Goal: Use online tool/utility: Use online tool/utility

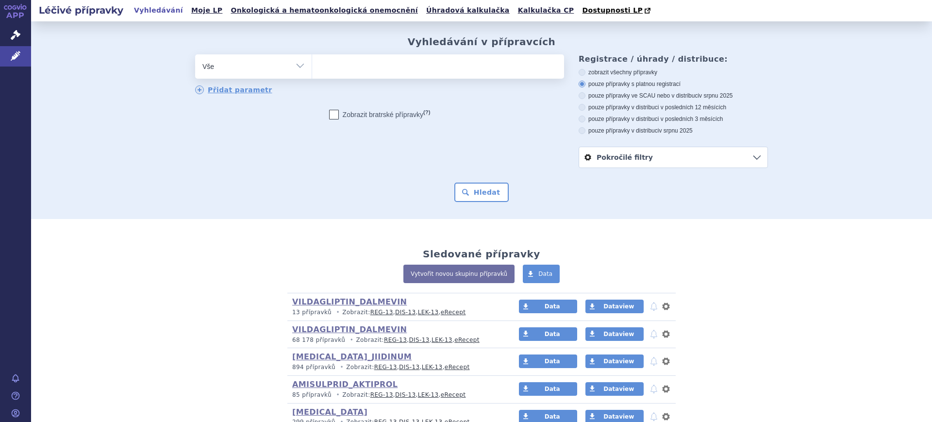
click at [235, 70] on select "Vše Přípravek/SUKL kód MAH VPOIS ATC/Aktivní látka Léková forma Síla" at bounding box center [253, 65] width 117 height 22
select select "filter-atc-group"
click at [195, 55] on select "Vše Přípravek/SUKL kód MAH VPOIS ATC/Aktivní látka Léková forma Síla" at bounding box center [253, 65] width 117 height 22
click at [378, 71] on ul at bounding box center [438, 64] width 252 height 20
click at [312, 71] on select at bounding box center [312, 66] width 0 height 24
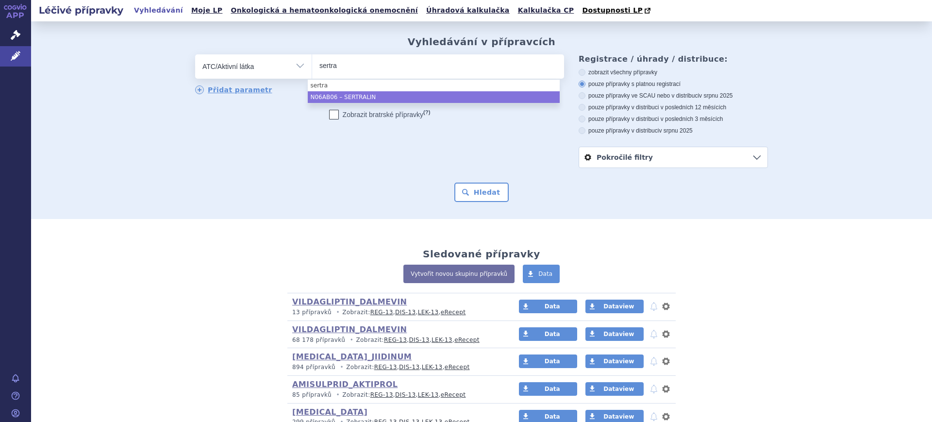
type input "sertra"
select select "N06AB06"
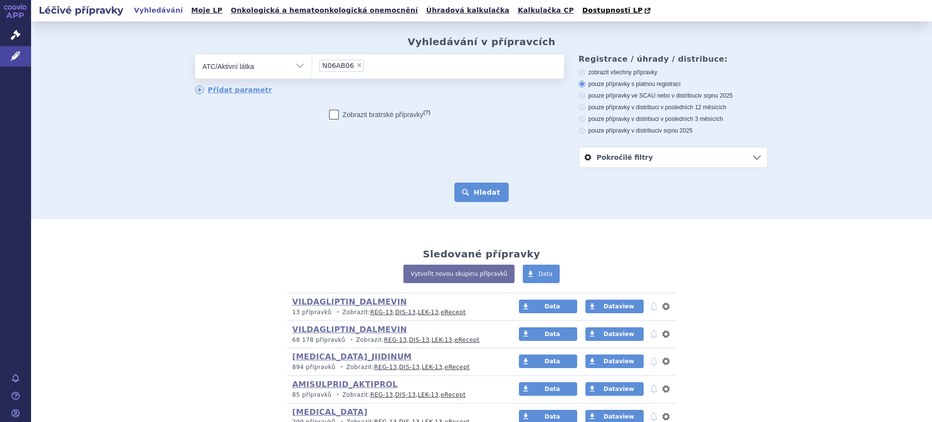
click at [465, 191] on button "Hledat" at bounding box center [481, 192] width 55 height 19
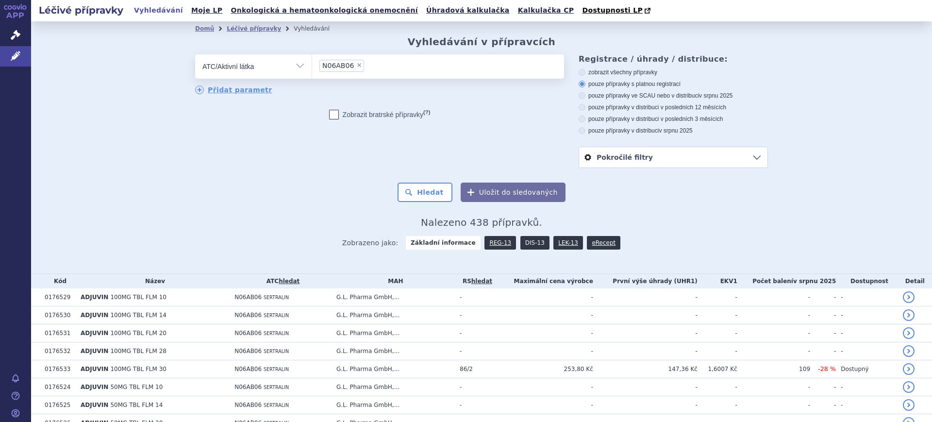
click at [522, 238] on link "DIS-13" at bounding box center [534, 243] width 29 height 14
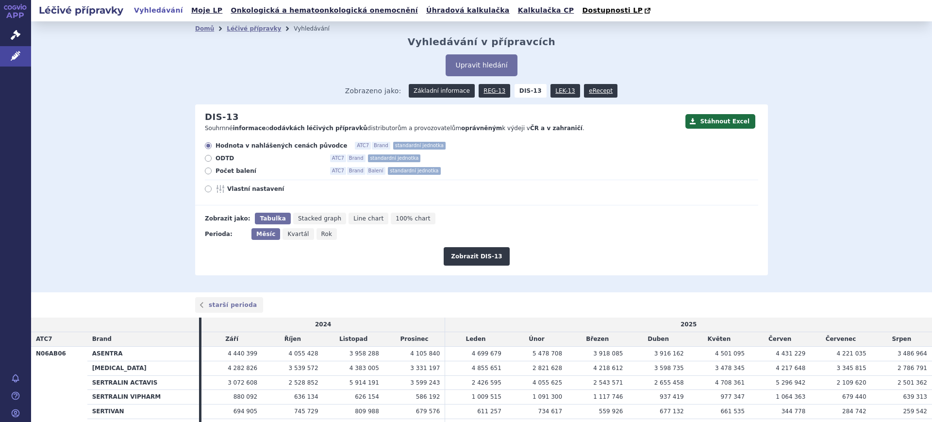
click at [435, 92] on link "Základní informace" at bounding box center [442, 91] width 66 height 14
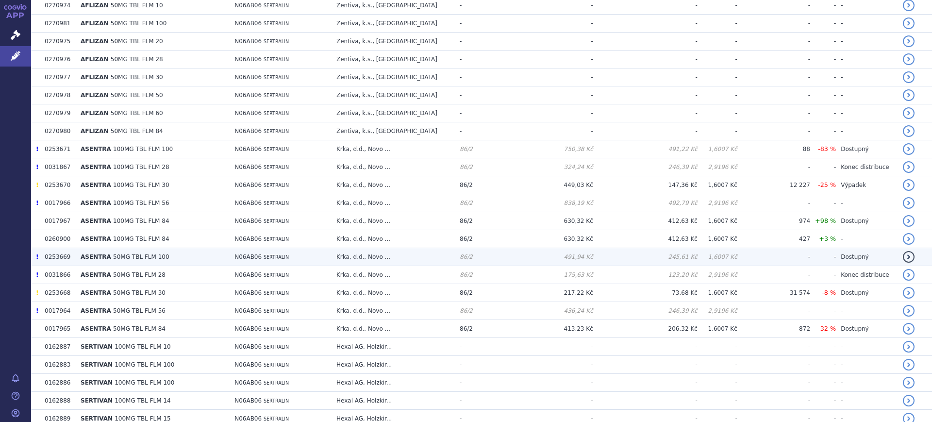
scroll to position [607, 0]
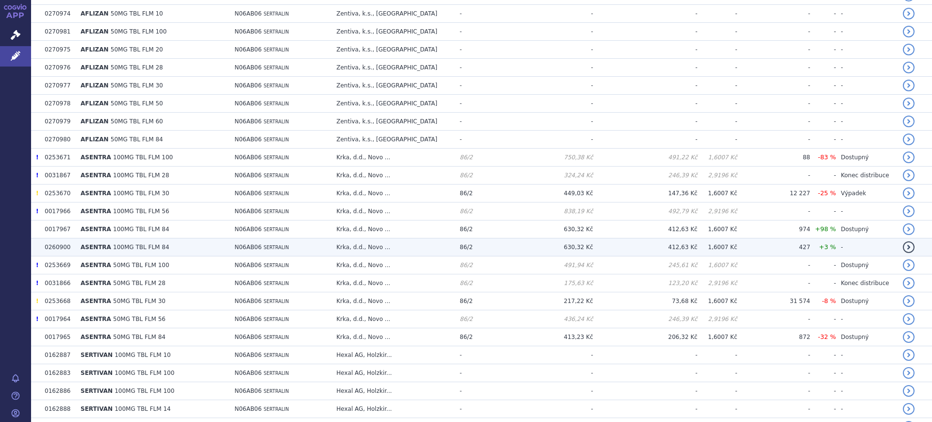
click at [275, 251] on td "N06AB06 SERTRALIN" at bounding box center [281, 247] width 102 height 18
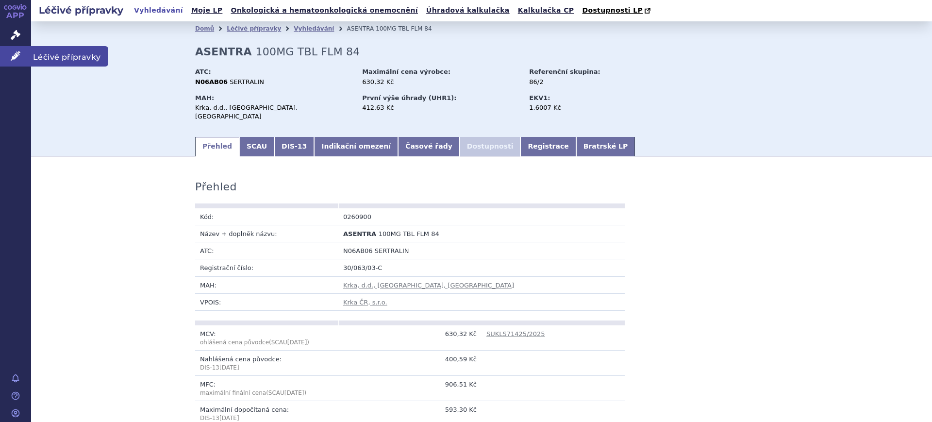
click at [10, 58] on link "Léčivé přípravky" at bounding box center [15, 56] width 31 height 20
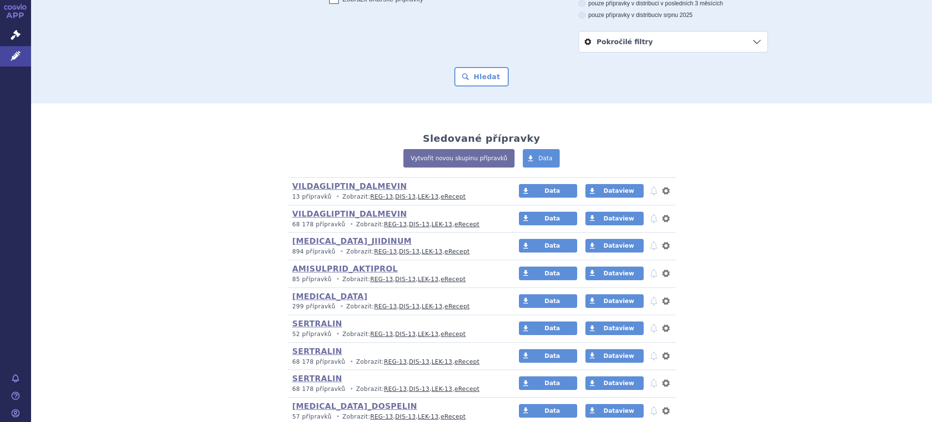
scroll to position [121, 0]
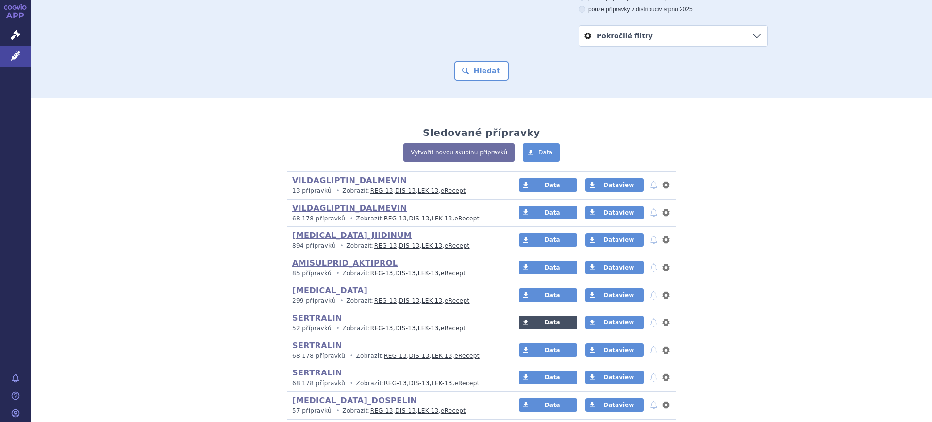
click at [530, 325] on link "Data" at bounding box center [548, 323] width 58 height 14
click at [7, 58] on link "Léčivé přípravky" at bounding box center [15, 56] width 31 height 20
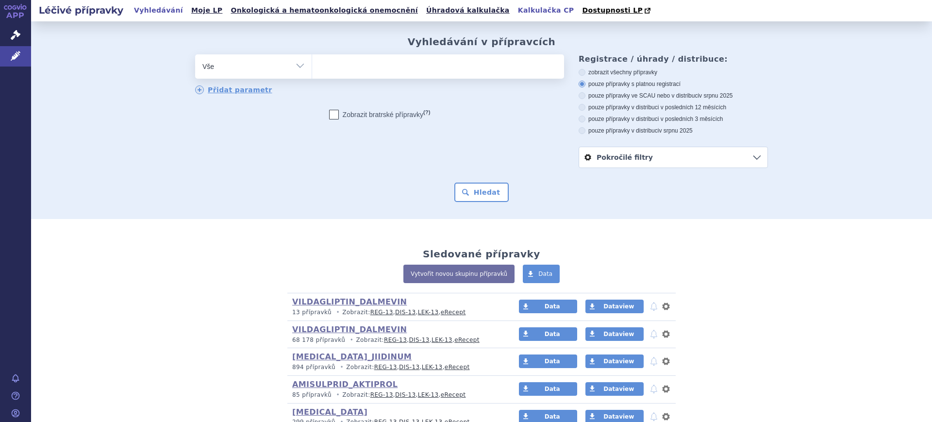
click at [515, 8] on link "Kalkulačka CP" at bounding box center [546, 10] width 62 height 13
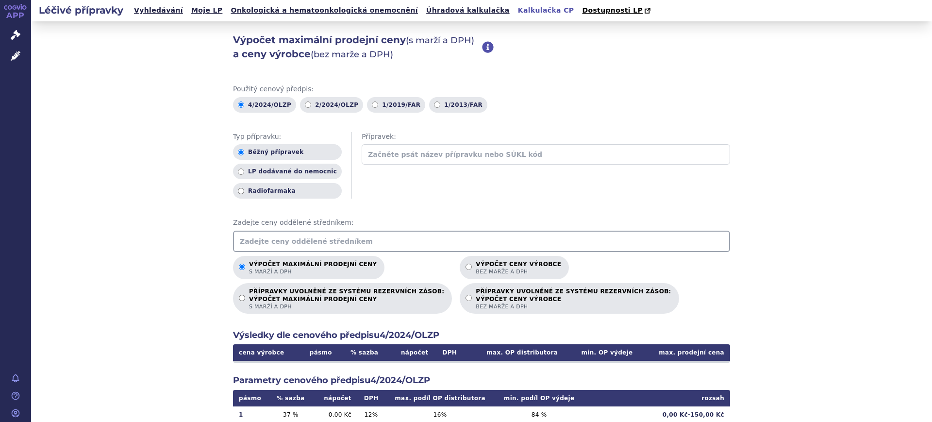
click at [329, 237] on input "text" at bounding box center [481, 241] width 497 height 21
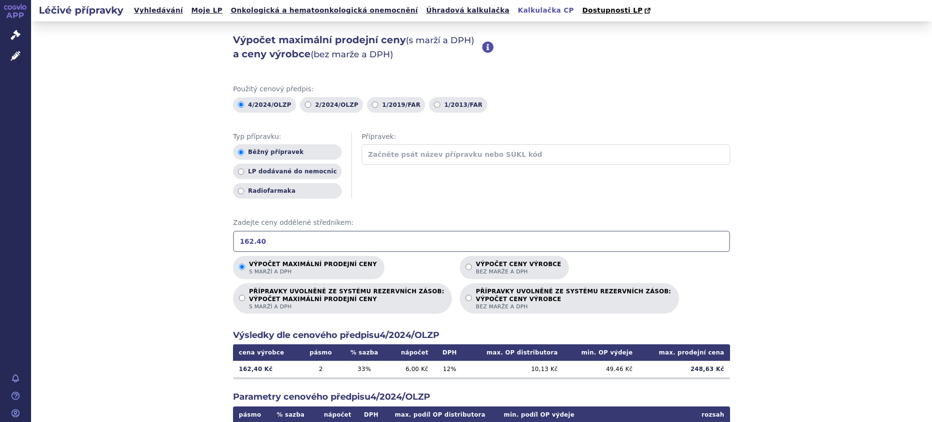
drag, startPoint x: 267, startPoint y: 237, endPoint x: 52, endPoint y: 249, distance: 214.9
click at [52, 249] on div "Výpočet maximální prodejní ceny (s marží a DPH) a ceny výrobce (bez marže a DPH…" at bounding box center [481, 304] width 901 height 567
drag, startPoint x: 297, startPoint y: 251, endPoint x: 131, endPoint y: 235, distance: 166.3
click at [131, 235] on div "Výpočet maximální prodejní ceny (s marží a DPH) a ceny výrobce (bez marže a DPH…" at bounding box center [481, 304] width 901 height 567
drag, startPoint x: 310, startPoint y: 248, endPoint x: 71, endPoint y: 248, distance: 239.4
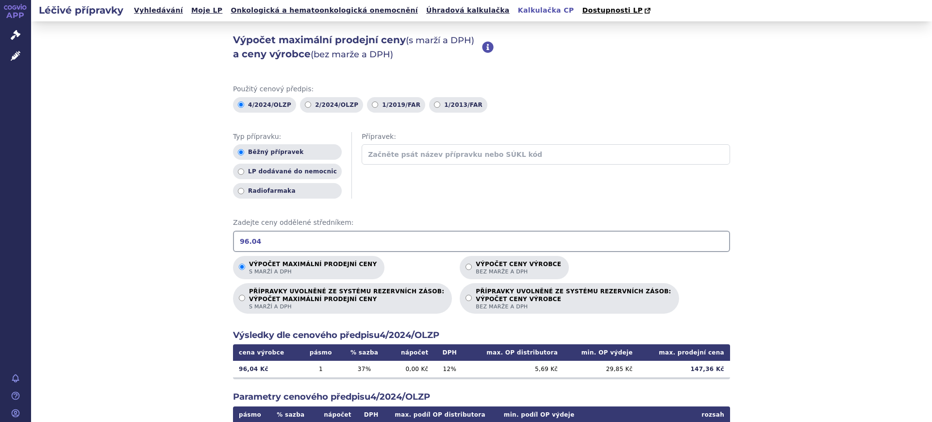
click at [80, 248] on div "Výpočet maximální prodejní ceny (s marží a DPH) a ceny výrobce (bez marže a DPH…" at bounding box center [481, 304] width 901 height 567
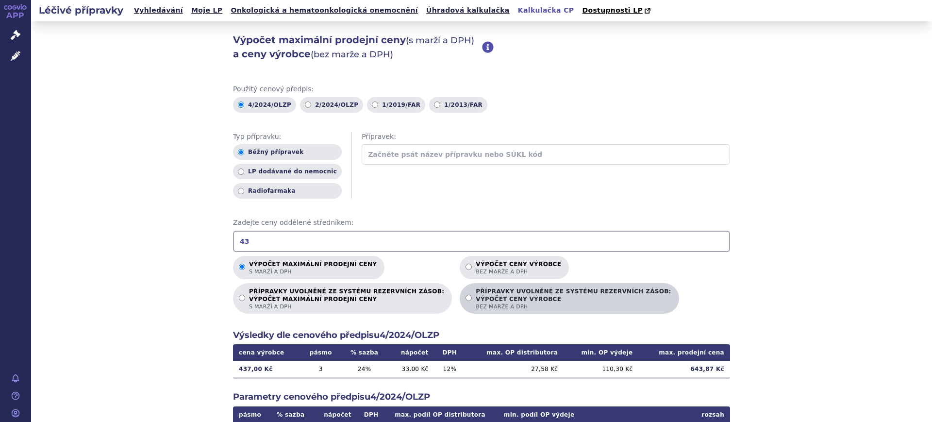
type input "4"
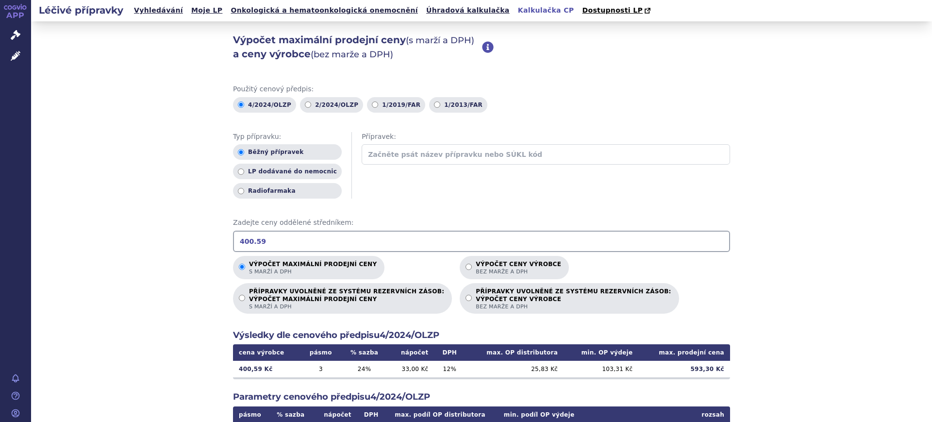
drag, startPoint x: 280, startPoint y: 245, endPoint x: 0, endPoint y: 267, distance: 280.5
click at [17, 266] on div "APP Správní řízení Léčivé přípravky Notifikace [GEOGRAPHIC_DATA] [PERSON_NAME] …" at bounding box center [466, 211] width 932 height 422
drag, startPoint x: 285, startPoint y: 243, endPoint x: 0, endPoint y: 235, distance: 284.6
click at [0, 235] on div "APP Správní řízení Léčivé přípravky Notifikace [GEOGRAPHIC_DATA] [PERSON_NAME] …" at bounding box center [466, 211] width 932 height 422
drag, startPoint x: 300, startPoint y: 245, endPoint x: 46, endPoint y: 242, distance: 254.4
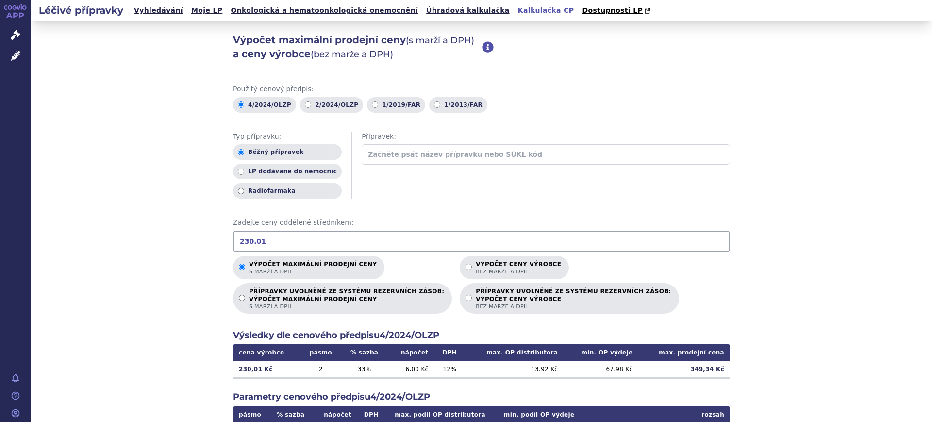
click at [46, 242] on div "Výpočet maximální prodejní ceny (s marží a DPH) a ceny výrobce (bez marže a DPH…" at bounding box center [481, 304] width 901 height 567
drag, startPoint x: 326, startPoint y: 246, endPoint x: 0, endPoint y: 188, distance: 331.3
click at [6, 257] on div "APP Správní řízení Léčivé přípravky Notifikace [GEOGRAPHIC_DATA] [PERSON_NAME] …" at bounding box center [466, 211] width 932 height 422
drag, startPoint x: 280, startPoint y: 241, endPoint x: 0, endPoint y: 229, distance: 279.9
click at [0, 235] on div "APP Správní řízení Léčivé přípravky Notifikace [GEOGRAPHIC_DATA] [PERSON_NAME] …" at bounding box center [466, 211] width 932 height 422
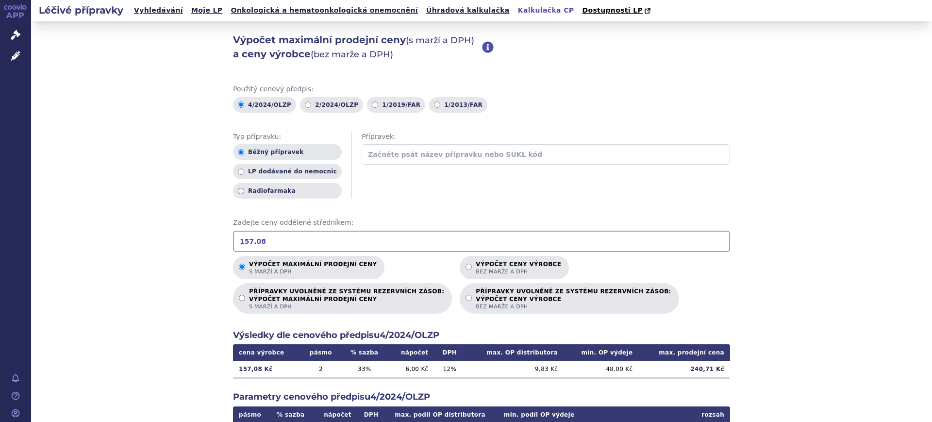
drag, startPoint x: 325, startPoint y: 248, endPoint x: 25, endPoint y: 245, distance: 299.6
click at [27, 248] on div "APP Správní řízení Léčivé přípravky Notifikace [GEOGRAPHIC_DATA] [PERSON_NAME] …" at bounding box center [466, 211] width 932 height 422
drag, startPoint x: 278, startPoint y: 247, endPoint x: 26, endPoint y: 233, distance: 251.9
click at [32, 234] on div "Výpočet maximální prodejní ceny (s marží a DPH) a ceny výrobce (bez marže a DPH…" at bounding box center [481, 304] width 901 height 567
drag, startPoint x: 264, startPoint y: 243, endPoint x: 12, endPoint y: 233, distance: 252.7
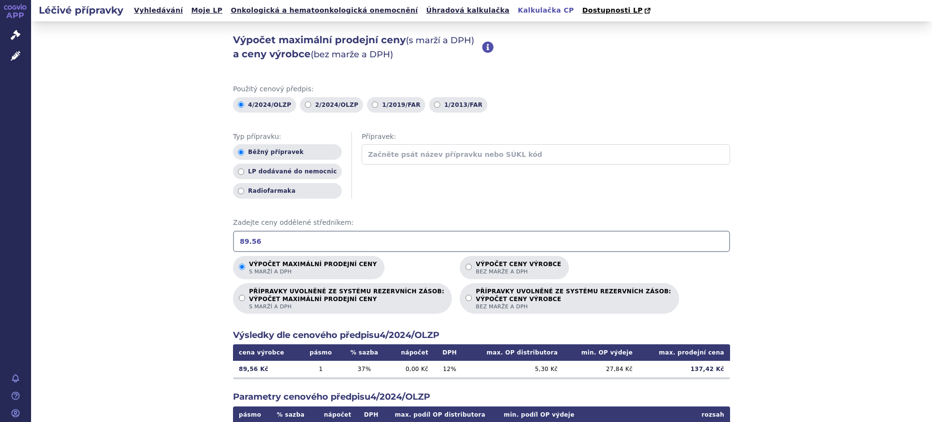
click at [19, 237] on div "APP Správní řízení Léčivé přípravky Notifikace [GEOGRAPHIC_DATA] [PERSON_NAME] …" at bounding box center [466, 211] width 932 height 422
drag, startPoint x: 303, startPoint y: 239, endPoint x: 74, endPoint y: 238, distance: 228.7
click at [74, 238] on div "Výpočet maximální prodejní ceny (s marží a DPH) a ceny výrobce (bez marže a DPH…" at bounding box center [481, 304] width 901 height 567
drag, startPoint x: 281, startPoint y: 248, endPoint x: 61, endPoint y: 244, distance: 220.0
click at [92, 246] on div "Výpočet maximální prodejní ceny (s marží a DPH) a ceny výrobce (bez marže a DPH…" at bounding box center [481, 304] width 901 height 567
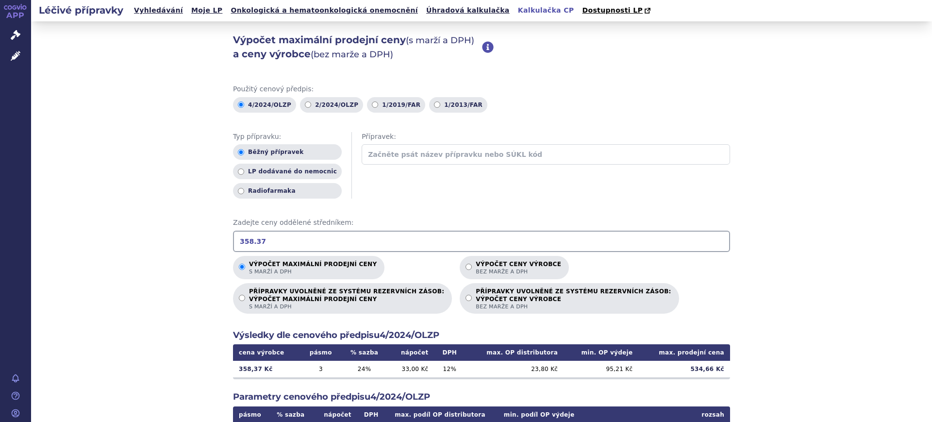
drag, startPoint x: 280, startPoint y: 245, endPoint x: 34, endPoint y: 244, distance: 245.7
click at [52, 251] on div "Výpočet maximální prodejní ceny (s marží a DPH) a ceny výrobce (bez marže a DPH…" at bounding box center [481, 304] width 901 height 567
drag, startPoint x: 266, startPoint y: 245, endPoint x: 0, endPoint y: 245, distance: 265.6
click at [0, 245] on div "APP Správní řízení Léčivé přípravky Notifikace [GEOGRAPHIC_DATA] [PERSON_NAME] …" at bounding box center [466, 211] width 932 height 422
drag, startPoint x: 261, startPoint y: 249, endPoint x: 65, endPoint y: 240, distance: 196.4
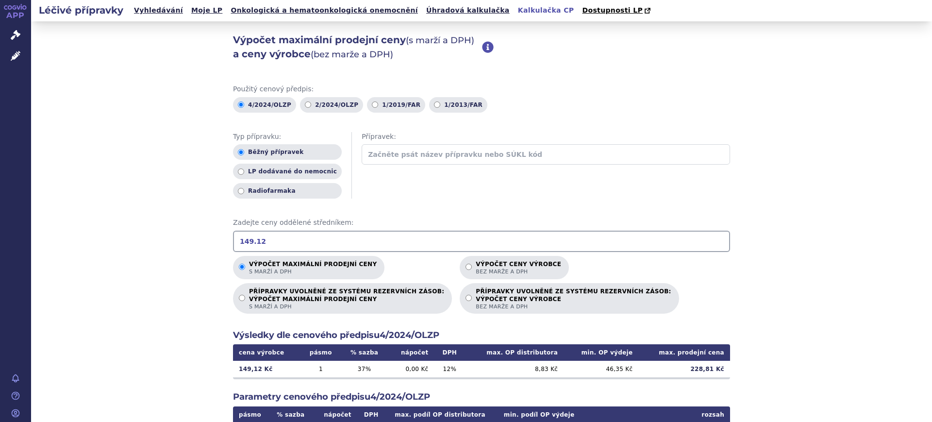
click at [67, 242] on div "Výpočet maximální prodejní ceny (s marží a DPH) a ceny výrobce (bez marže a DPH…" at bounding box center [481, 304] width 901 height 567
drag, startPoint x: 271, startPoint y: 242, endPoint x: 34, endPoint y: 235, distance: 238.0
click at [41, 240] on div "Výpočet maximální prodejní ceny (s marží a DPH) a ceny výrobce (bez marže a DPH…" at bounding box center [481, 304] width 901 height 567
drag, startPoint x: 313, startPoint y: 247, endPoint x: 0, endPoint y: 251, distance: 312.7
click at [0, 251] on div "APP Správní řízení Léčivé přípravky Notifikace [GEOGRAPHIC_DATA] [PERSON_NAME] …" at bounding box center [466, 211] width 932 height 422
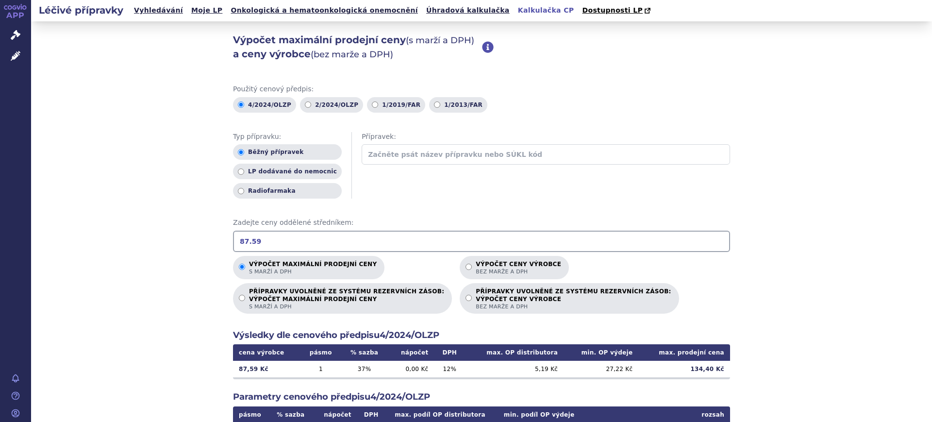
drag, startPoint x: 134, startPoint y: 245, endPoint x: 73, endPoint y: 246, distance: 60.7
click at [74, 246] on div "Výpočet maximální prodejní ceny (s marží a DPH) a ceny výrobce (bez marže a DPH…" at bounding box center [481, 304] width 901 height 567
drag, startPoint x: 261, startPoint y: 239, endPoint x: 94, endPoint y: 241, distance: 167.5
click at [95, 240] on div "Výpočet maximální prodejní ceny (s marží a DPH) a ceny výrobce (bez marže a DPH…" at bounding box center [481, 304] width 901 height 567
drag, startPoint x: 303, startPoint y: 245, endPoint x: 47, endPoint y: 245, distance: 256.4
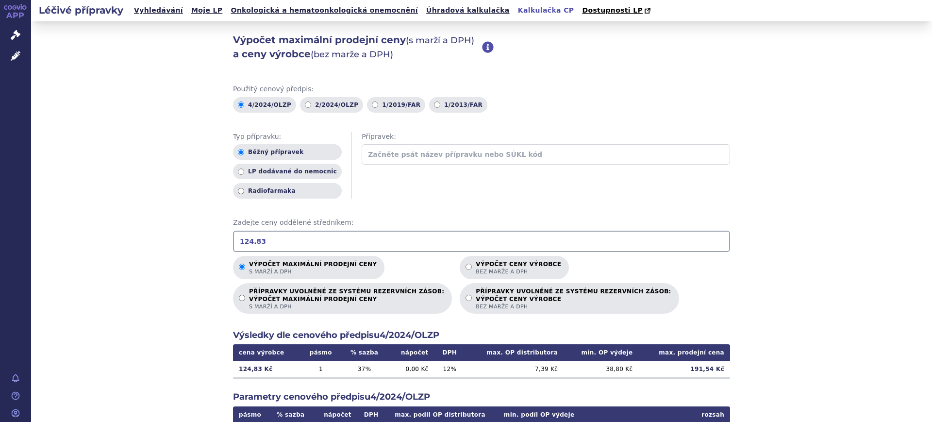
click at [47, 245] on div "Výpočet maximální prodejní ceny (s marží a DPH) a ceny výrobce (bez marže a DPH…" at bounding box center [481, 304] width 901 height 567
drag, startPoint x: 302, startPoint y: 240, endPoint x: 0, endPoint y: 162, distance: 312.3
click at [77, 255] on div "Výpočet maximální prodejní ceny (s marží a DPH) a ceny výrobce (bez marže a DPH…" at bounding box center [481, 304] width 901 height 567
type input "80.01"
